Goal: Task Accomplishment & Management: Complete application form

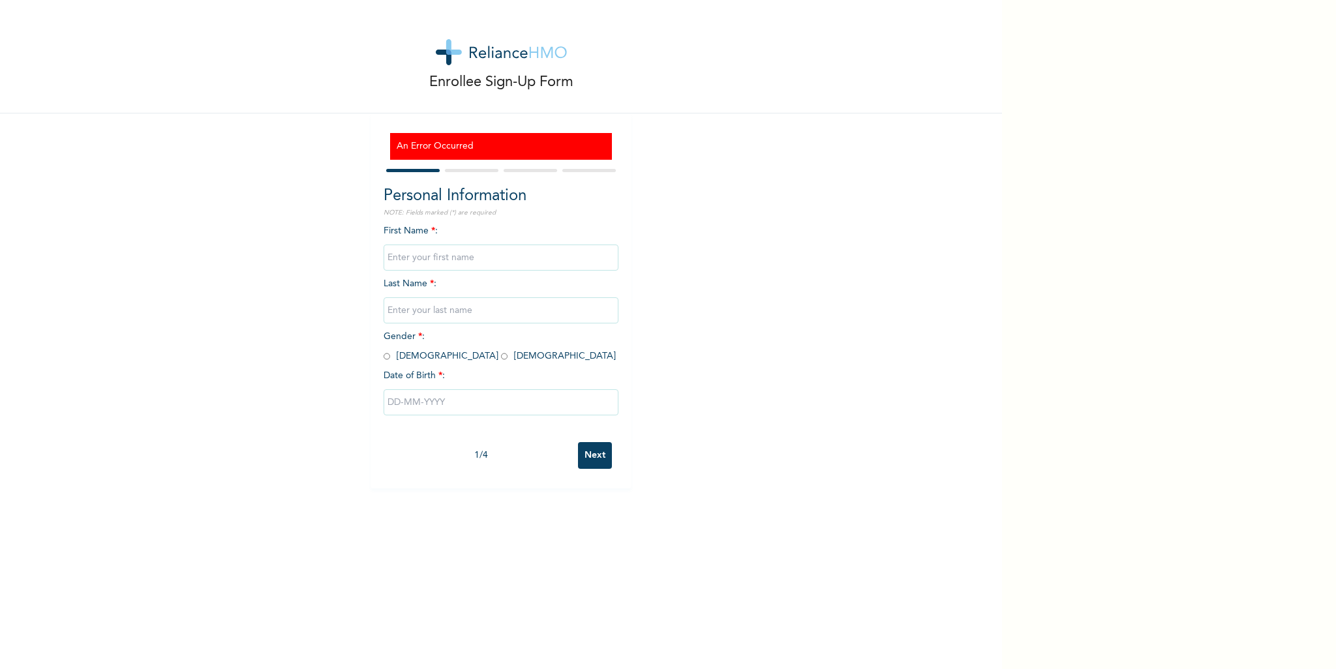
click at [591, 465] on input "Next" at bounding box center [595, 455] width 34 height 27
click at [722, 201] on div "Enrollee Sign-Up Form An Error Occurred Personal Information NOTE: Fields marke…" at bounding box center [501, 244] width 1002 height 488
drag, startPoint x: 553, startPoint y: 45, endPoint x: 586, endPoint y: 52, distance: 33.9
click at [479, 66] on div "Enrollee Sign-Up Form" at bounding box center [501, 56] width 1002 height 113
click at [592, 48] on div "Enrollee Sign-Up Form" at bounding box center [501, 56] width 1002 height 113
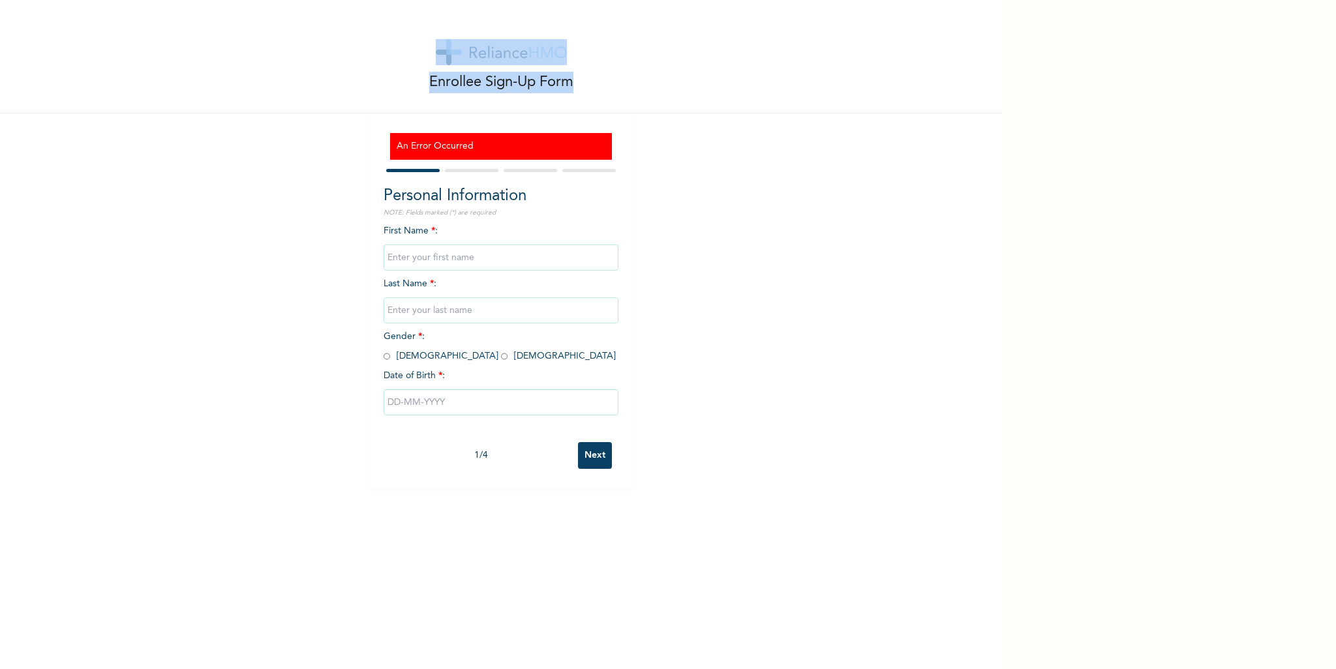
drag, startPoint x: 568, startPoint y: 48, endPoint x: 586, endPoint y: 76, distance: 33.1
click at [586, 76] on div "Enrollee Sign-Up Form" at bounding box center [501, 56] width 1002 height 113
click at [589, 65] on div "Enrollee Sign-Up Form" at bounding box center [501, 56] width 1002 height 113
click at [589, 39] on div "Enrollee Sign-Up Form" at bounding box center [501, 56] width 1002 height 113
